Goal: Book appointment/travel/reservation

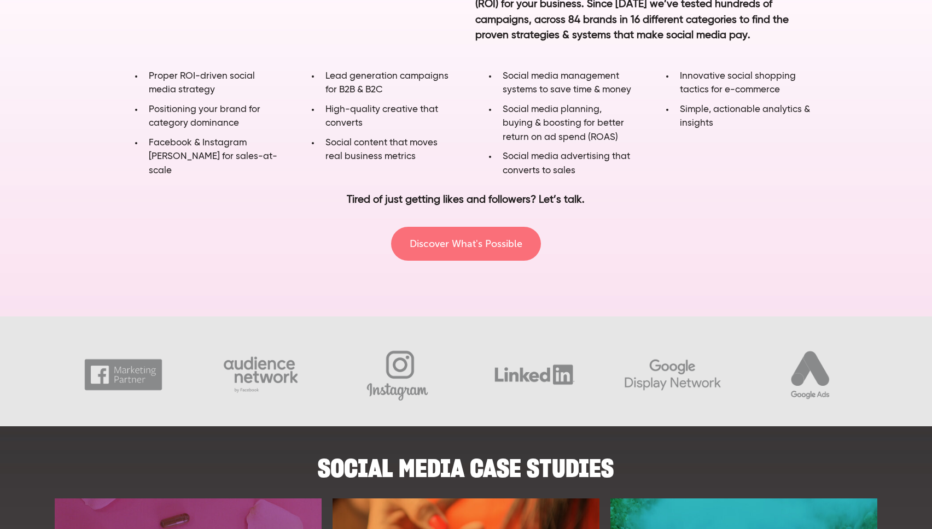
scroll to position [725, 0]
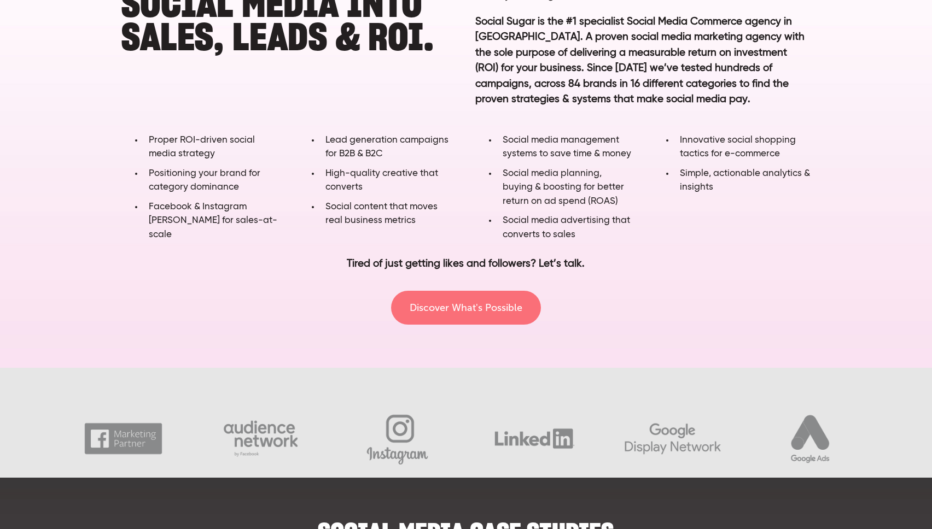
click at [452, 296] on link "Discover What's Possible" at bounding box center [466, 308] width 150 height 34
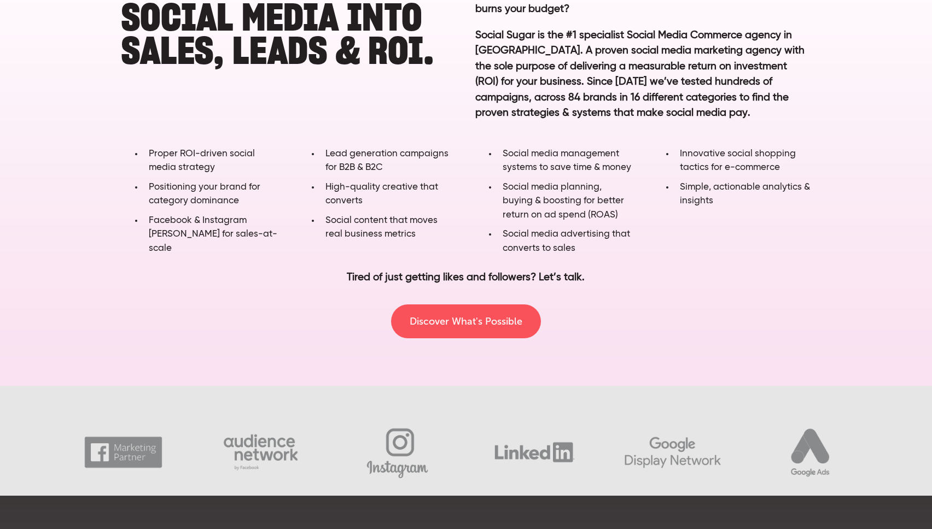
scroll to position [715, 0]
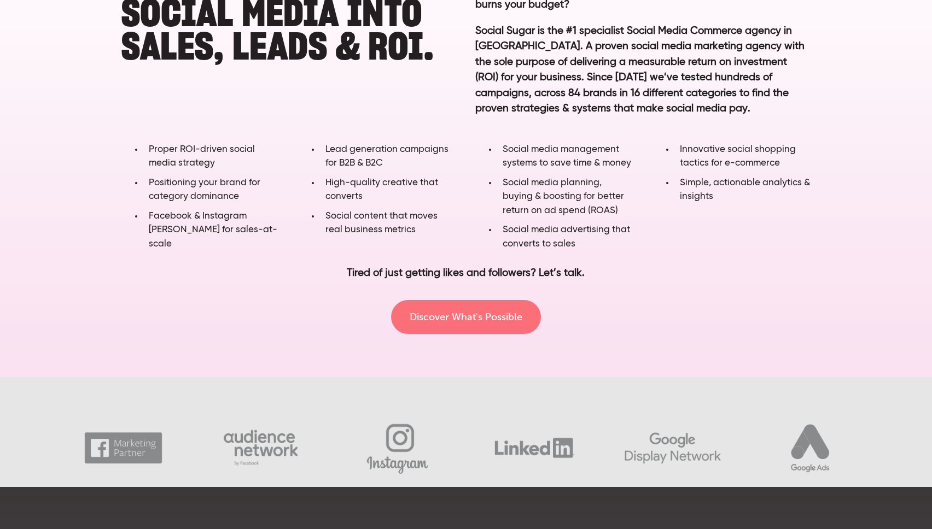
click at [457, 301] on link "Discover What's Possible" at bounding box center [466, 317] width 150 height 34
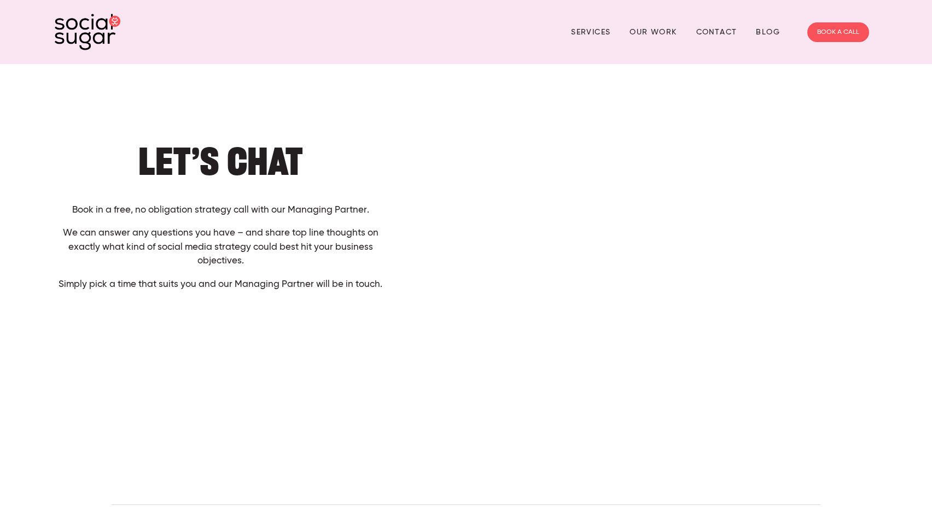
click at [296, 217] on p "Book in a free, no obligation strategy call with our Managing Partner." at bounding box center [221, 210] width 332 height 14
click at [166, 224] on div "Let’s Chat Book in a free, no obligation strategy call with our Managing Partne…" at bounding box center [221, 218] width 332 height 147
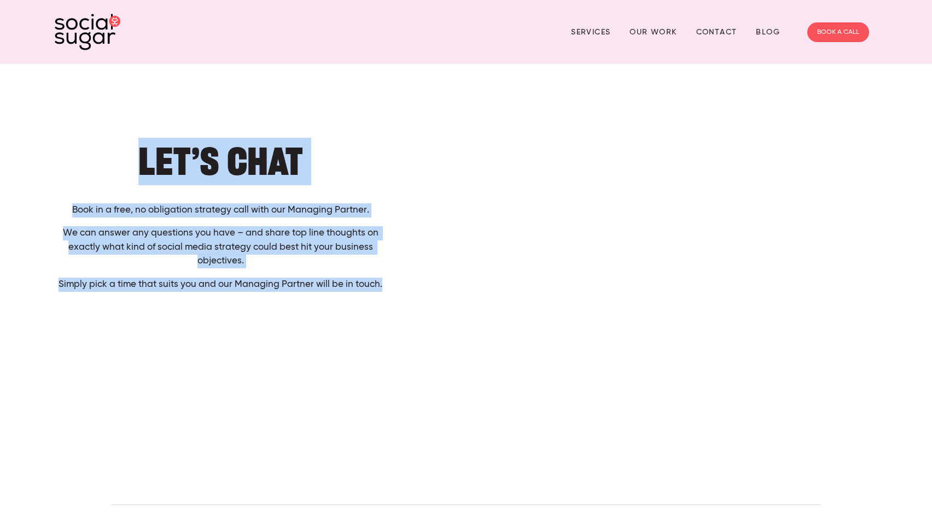
drag, startPoint x: 140, startPoint y: 157, endPoint x: 388, endPoint y: 295, distance: 283.8
click at [388, 295] on div "Let’s Chat Book in a free, no obligation strategy call with our Managing Partne…" at bounding box center [220, 218] width 351 height 165
